Goal: Information Seeking & Learning: Learn about a topic

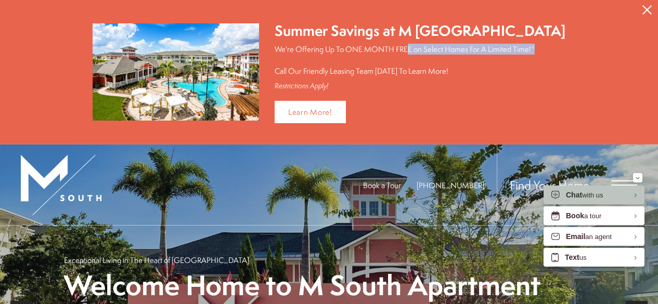
click at [643, 6] on button "Proceed To Website" at bounding box center [647, 10] width 22 height 20
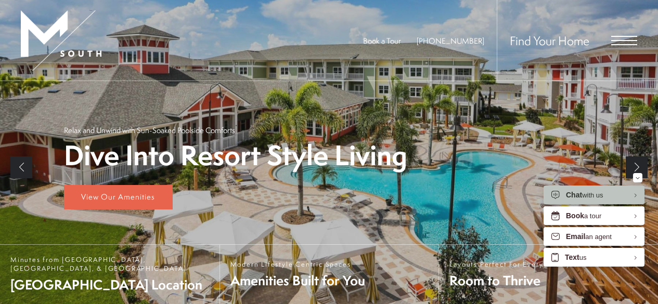
click at [624, 42] on span "Open Menu" at bounding box center [624, 40] width 26 height 9
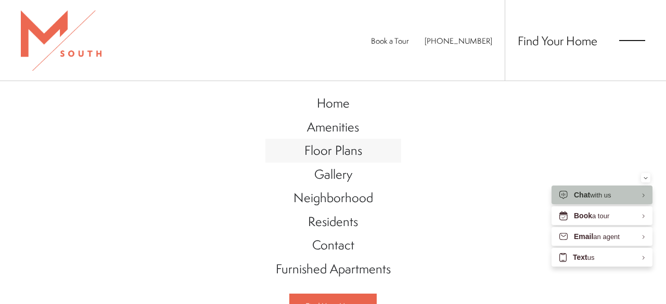
click at [322, 153] on span "Floor Plans" at bounding box center [333, 150] width 58 height 18
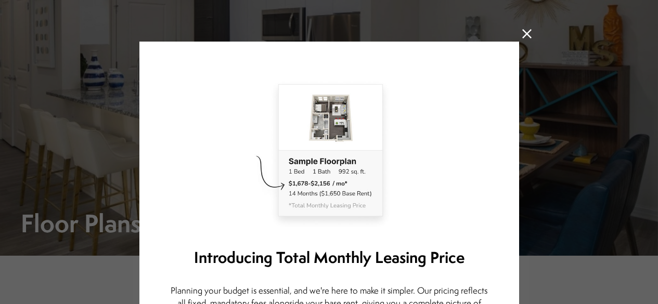
click at [526, 34] on icon at bounding box center [526, 33] width 9 height 9
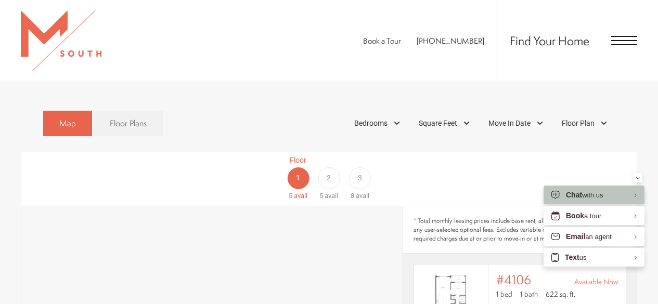
scroll to position [465, 0]
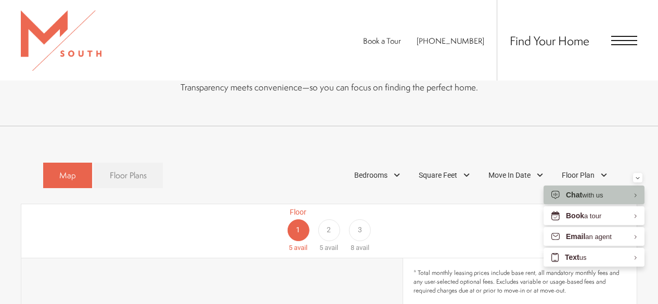
click at [147, 163] on link "Floor Plans" at bounding box center [128, 175] width 69 height 25
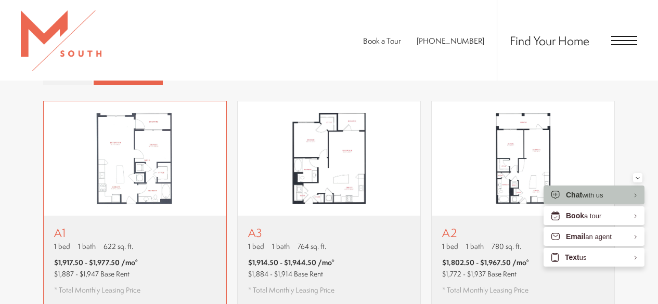
scroll to position [569, 0]
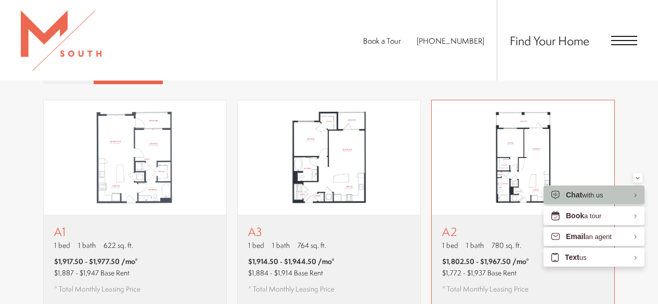
click at [466, 225] on p "A2" at bounding box center [485, 231] width 87 height 13
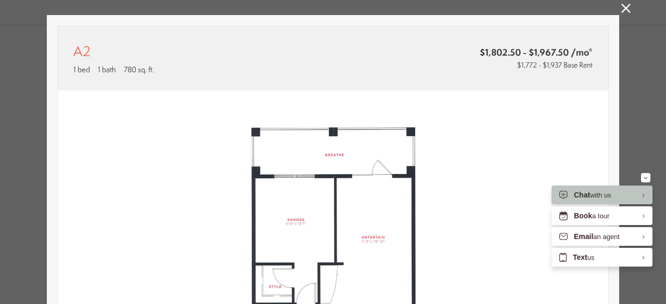
scroll to position [0, 0]
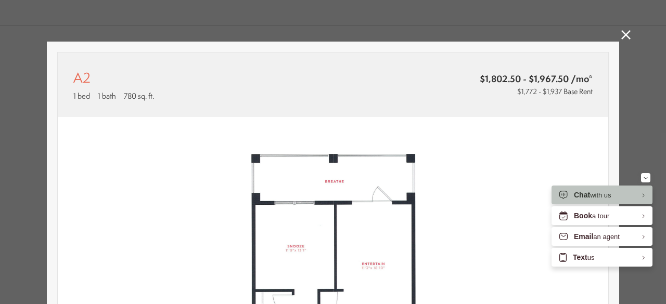
click at [621, 32] on icon at bounding box center [625, 34] width 9 height 9
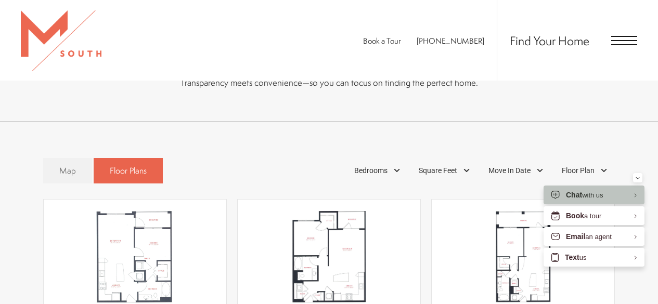
scroll to position [413, 0]
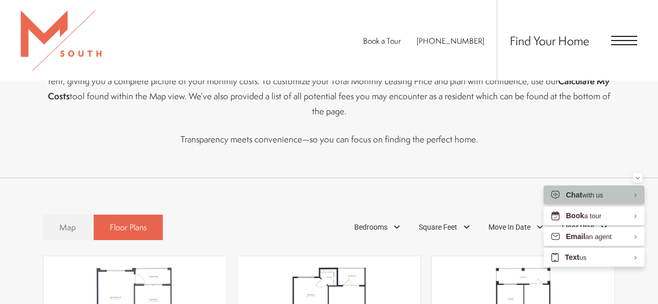
click at [623, 36] on span "Open Menu" at bounding box center [624, 36] width 26 height 1
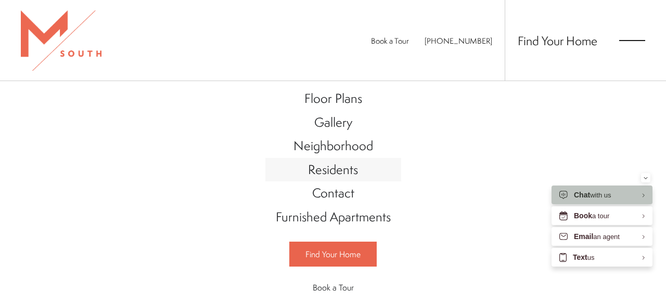
scroll to position [0, 0]
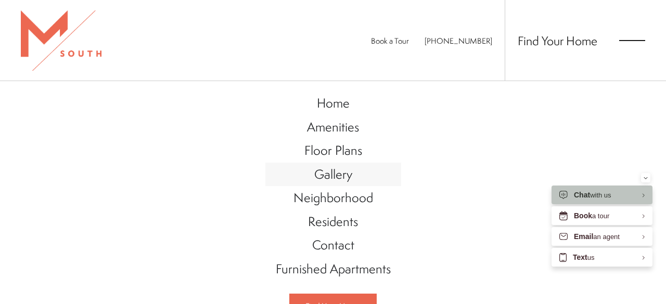
click at [329, 178] on span "Gallery" at bounding box center [333, 174] width 38 height 18
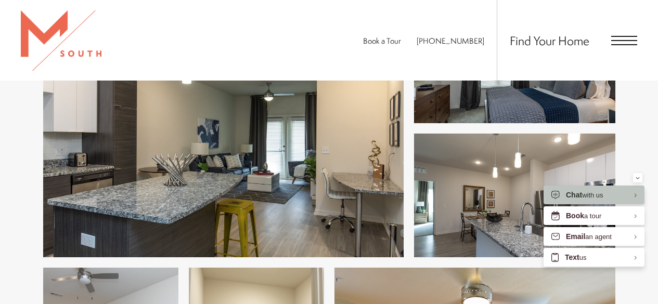
scroll to position [465, 0]
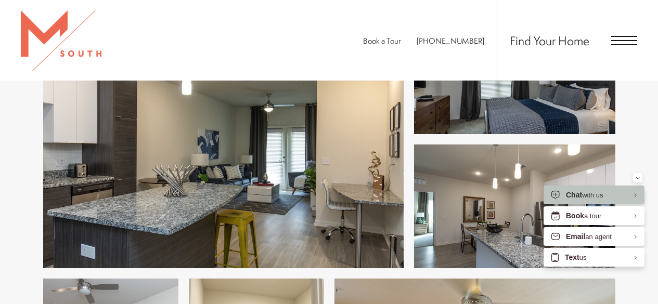
click at [291, 155] on img at bounding box center [223, 139] width 360 height 257
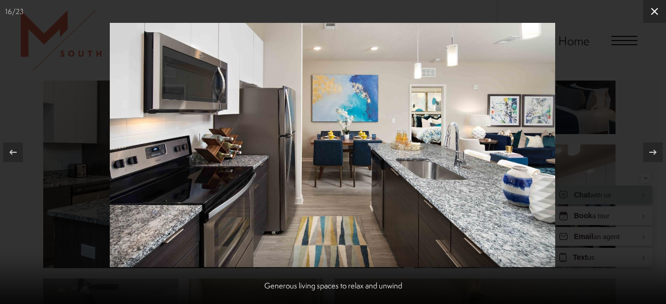
click at [655, 5] on icon at bounding box center [654, 11] width 12 height 12
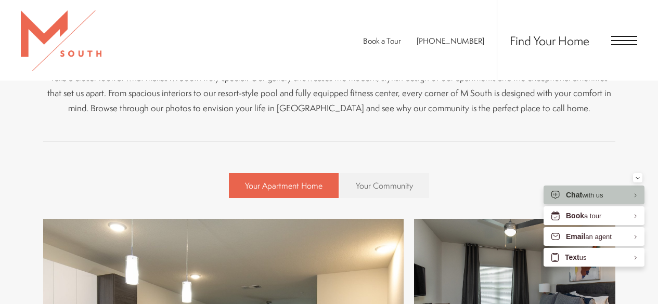
scroll to position [309, 0]
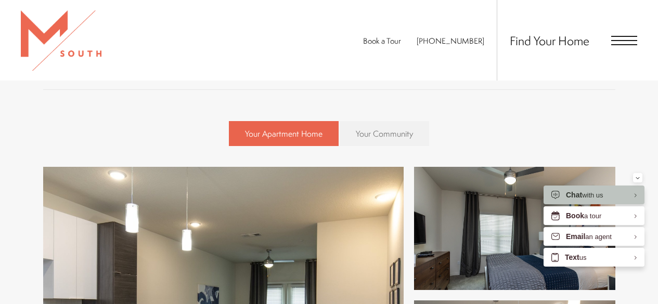
click at [377, 133] on span "Your Community" at bounding box center [384, 133] width 57 height 11
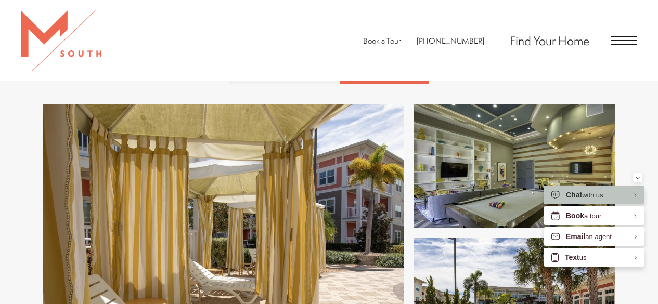
scroll to position [413, 0]
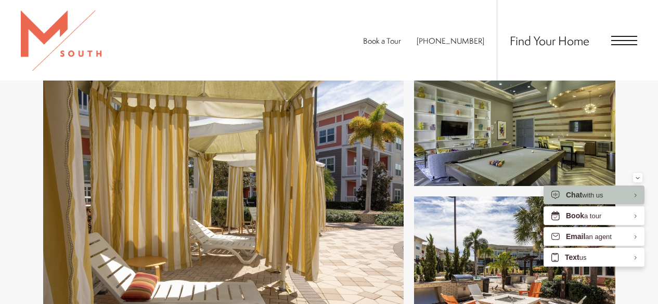
click at [288, 183] on img at bounding box center [223, 191] width 360 height 257
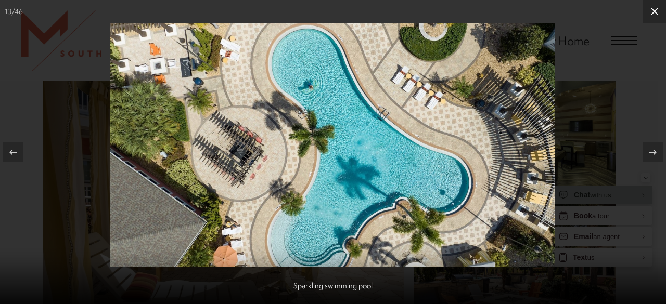
click at [646, 7] on button at bounding box center [654, 11] width 23 height 23
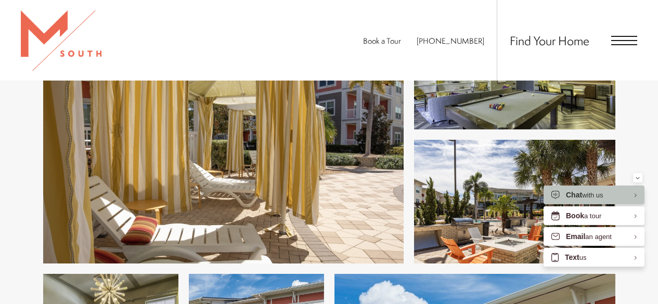
scroll to position [679, 0]
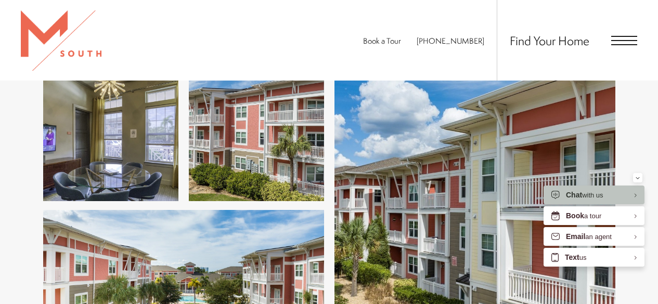
click at [626, 42] on span "Open Menu" at bounding box center [624, 40] width 26 height 9
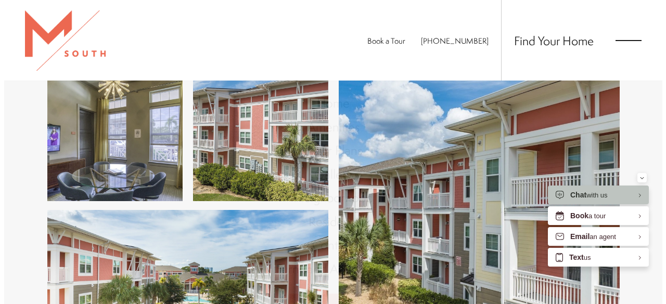
scroll to position [0, 0]
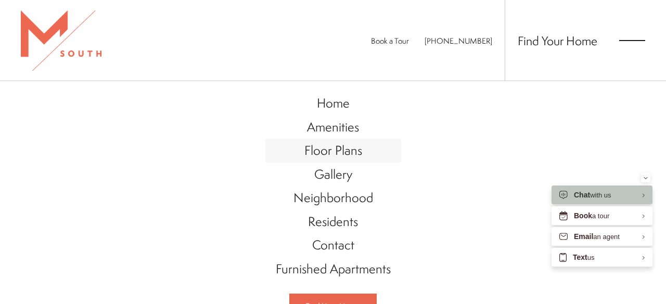
click at [331, 159] on span "Floor Plans" at bounding box center [333, 150] width 58 height 18
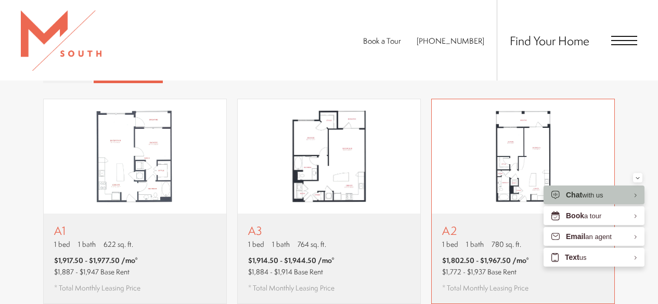
scroll to position [517, 0]
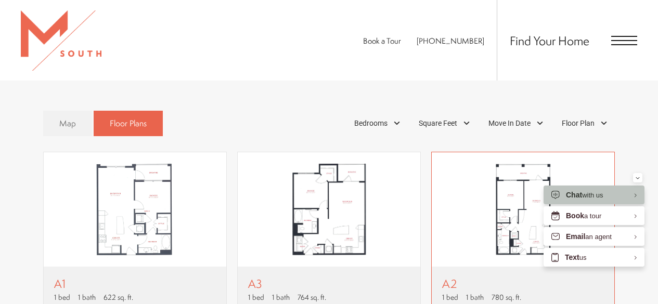
click at [510, 199] on img "View floor plan A2" at bounding box center [523, 209] width 183 height 114
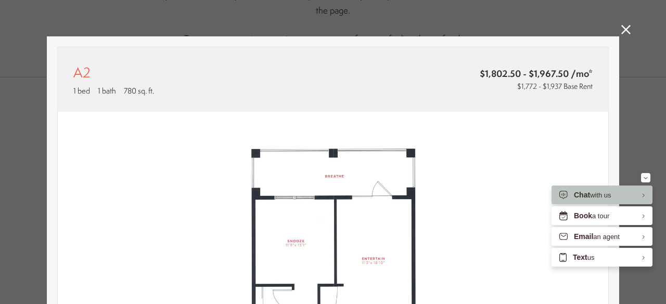
scroll to position [0, 0]
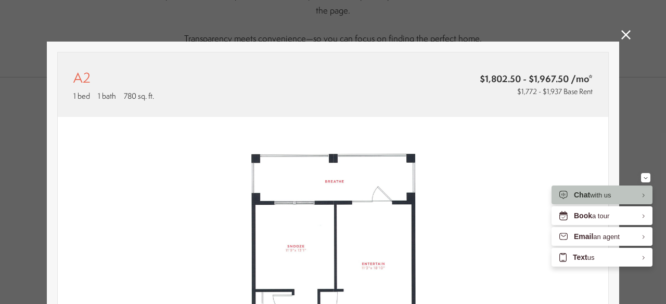
click at [617, 34] on div "A2 1 bed 1 bath 780 sq. ft. $1,802.50 - $1,967.50 /mo* $1,772 - $1,937 Base Ren…" at bounding box center [333, 152] width 666 height 304
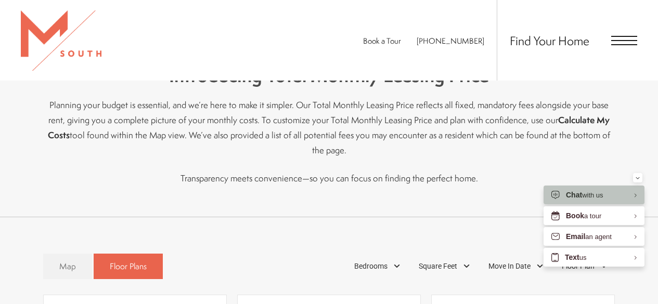
scroll to position [361, 0]
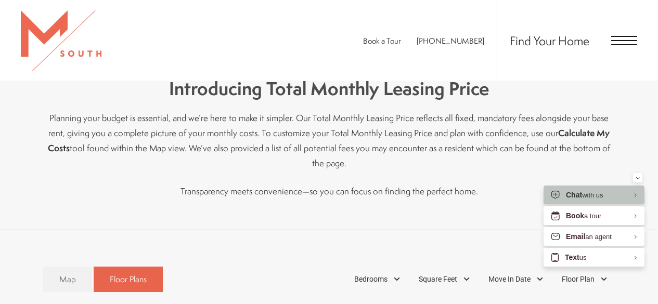
click at [621, 42] on span "Open Menu" at bounding box center [624, 40] width 26 height 9
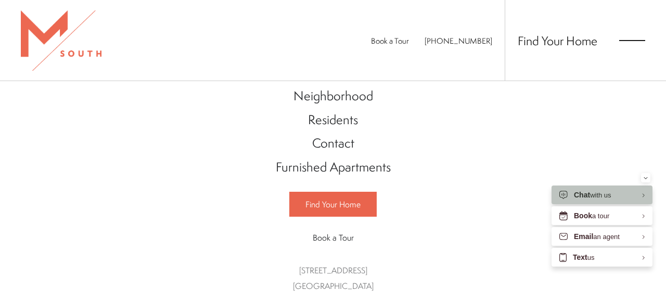
scroll to position [0, 0]
